Goal: Check status: Check status

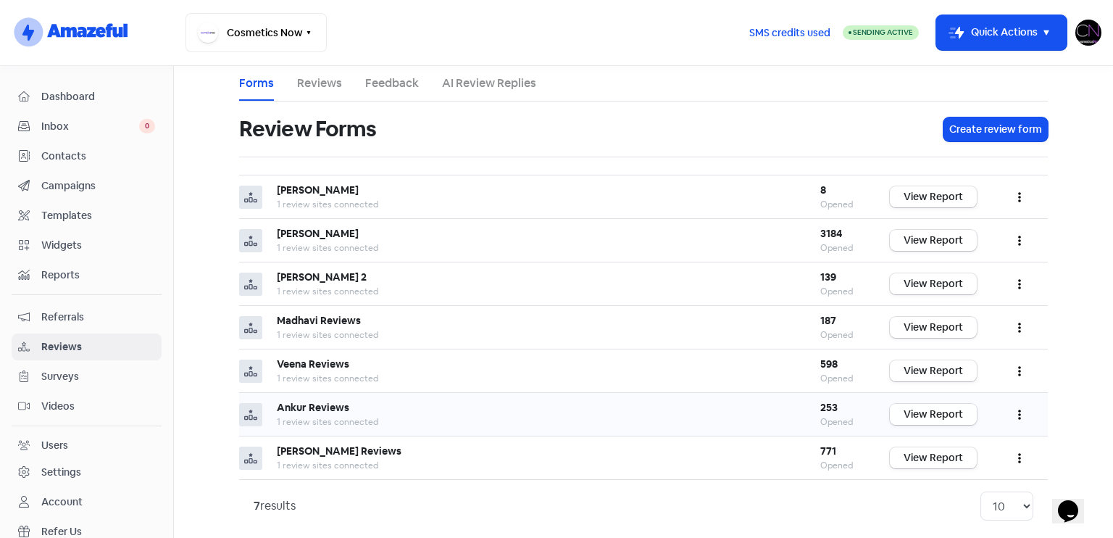
click at [938, 414] on link "View Report" at bounding box center [933, 414] width 87 height 21
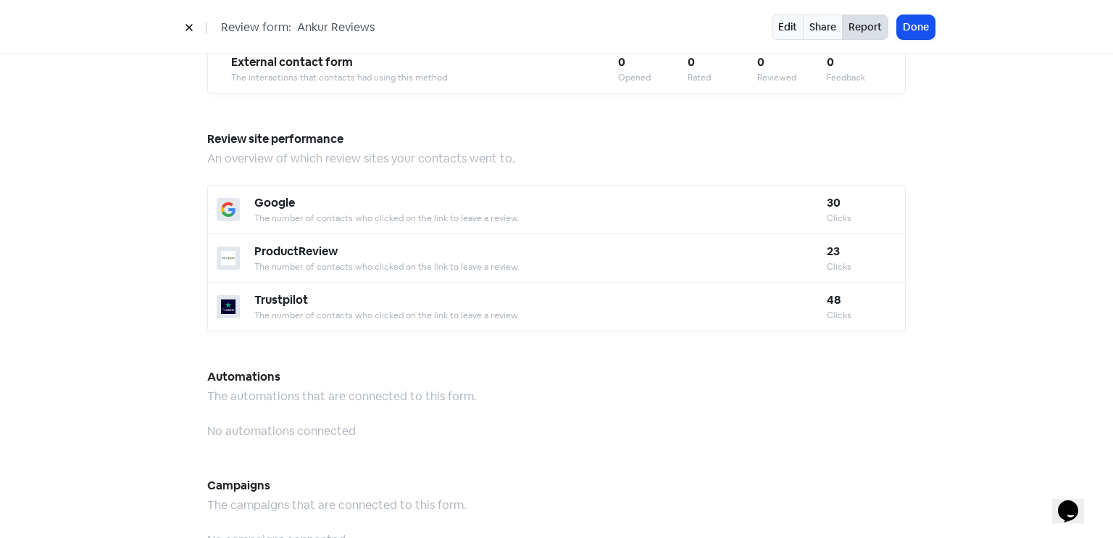
scroll to position [1269, 0]
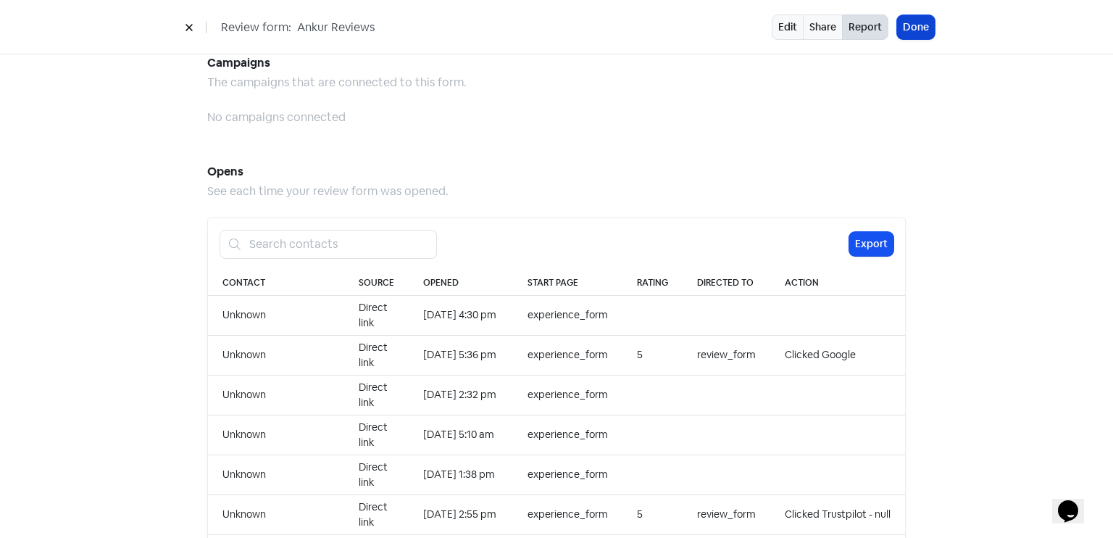
click at [921, 23] on button "Done" at bounding box center [916, 27] width 38 height 24
